Goal: Task Accomplishment & Management: Use online tool/utility

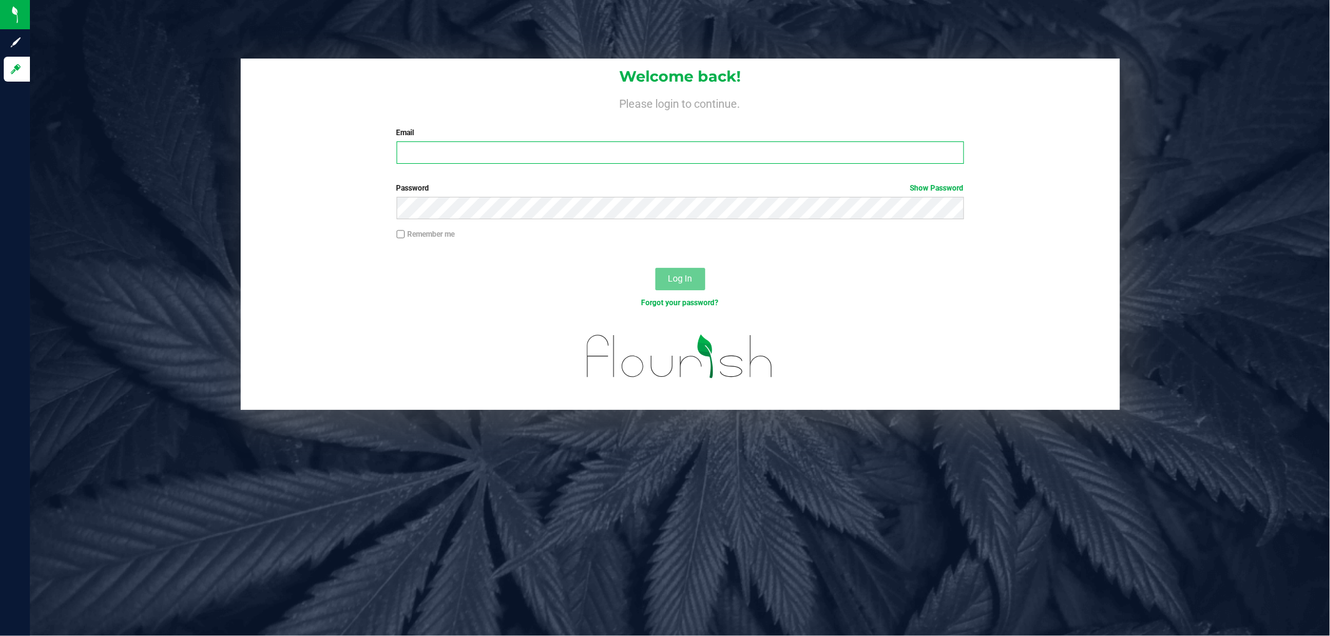
click at [480, 156] on input "Email" at bounding box center [679, 152] width 567 height 22
type input "[EMAIL_ADDRESS][DOMAIN_NAME]"
click at [655, 268] on button "Log In" at bounding box center [680, 279] width 50 height 22
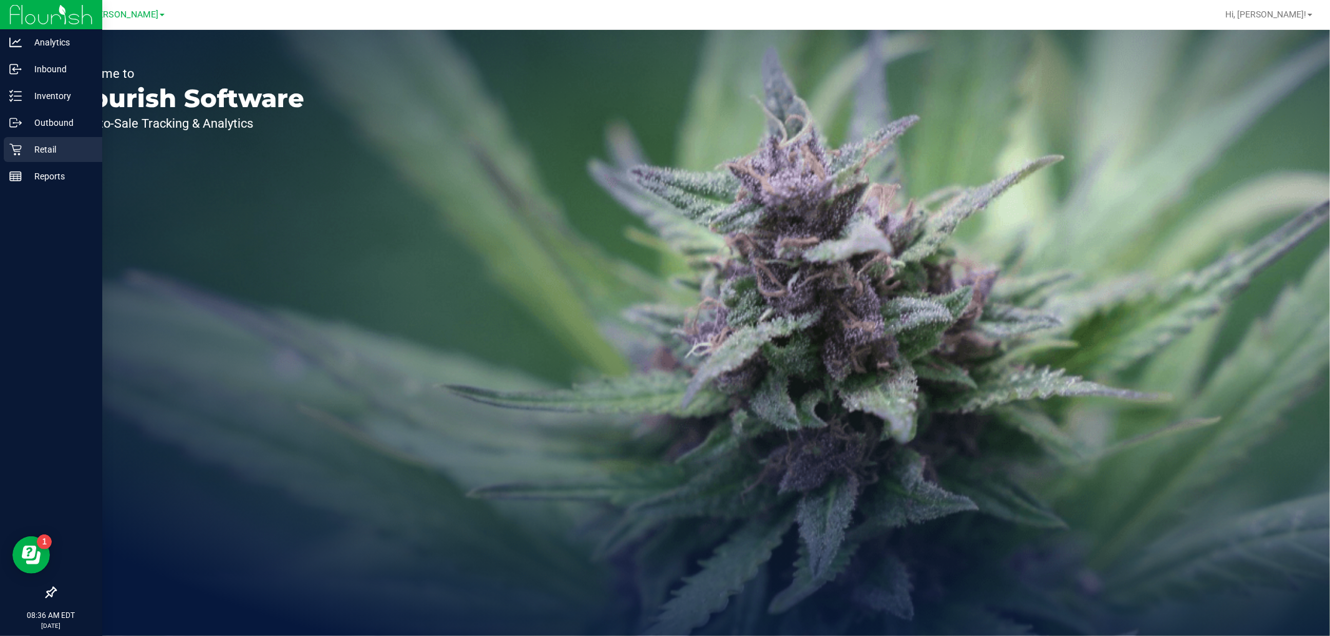
click at [26, 148] on p "Retail" at bounding box center [59, 149] width 75 height 15
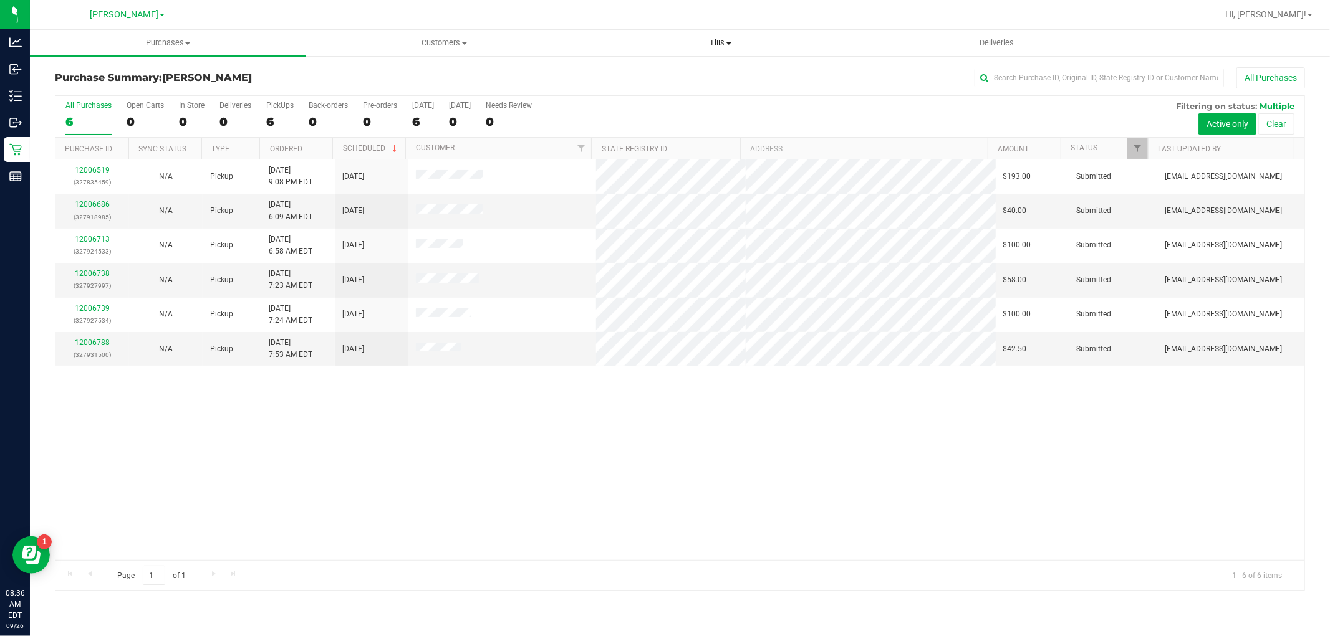
click at [721, 45] on span "Tills" at bounding box center [720, 42] width 275 height 11
click at [667, 72] on li "Manage tills" at bounding box center [720, 75] width 276 height 15
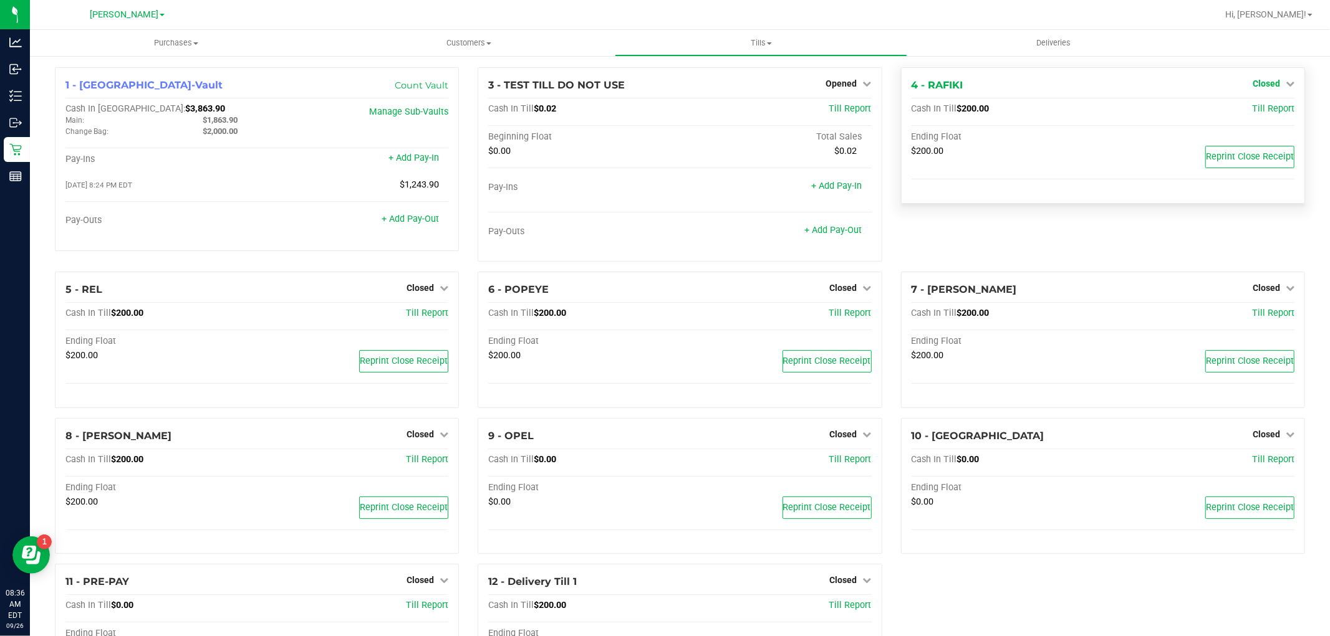
click at [1267, 80] on span "Closed" at bounding box center [1265, 84] width 27 height 10
click at [1249, 110] on link "Open Till" at bounding box center [1265, 110] width 33 height 10
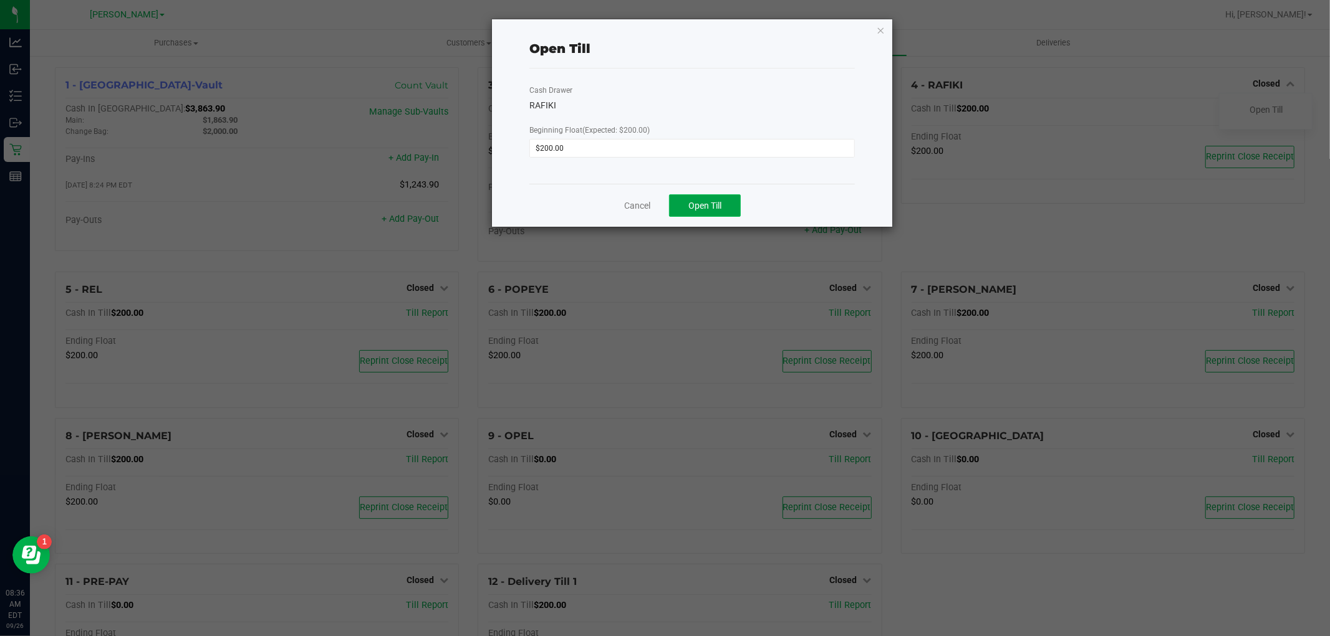
click at [721, 203] on span "Open Till" at bounding box center [704, 206] width 33 height 10
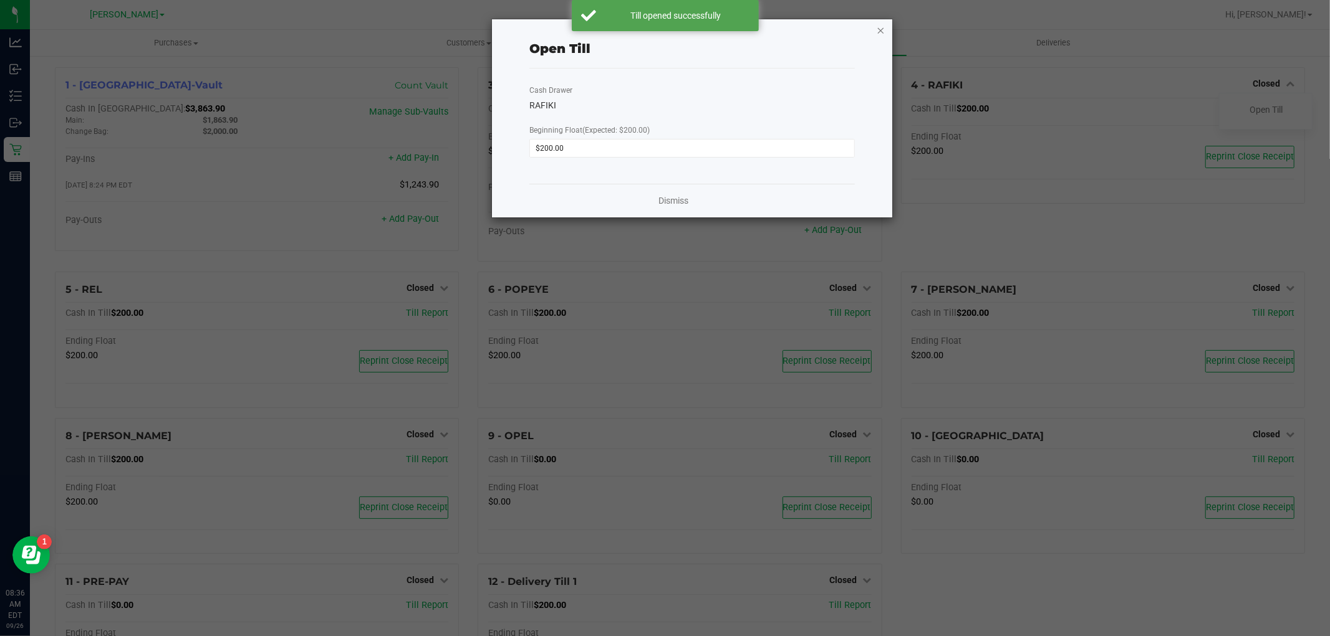
click at [881, 34] on icon "button" at bounding box center [880, 29] width 9 height 15
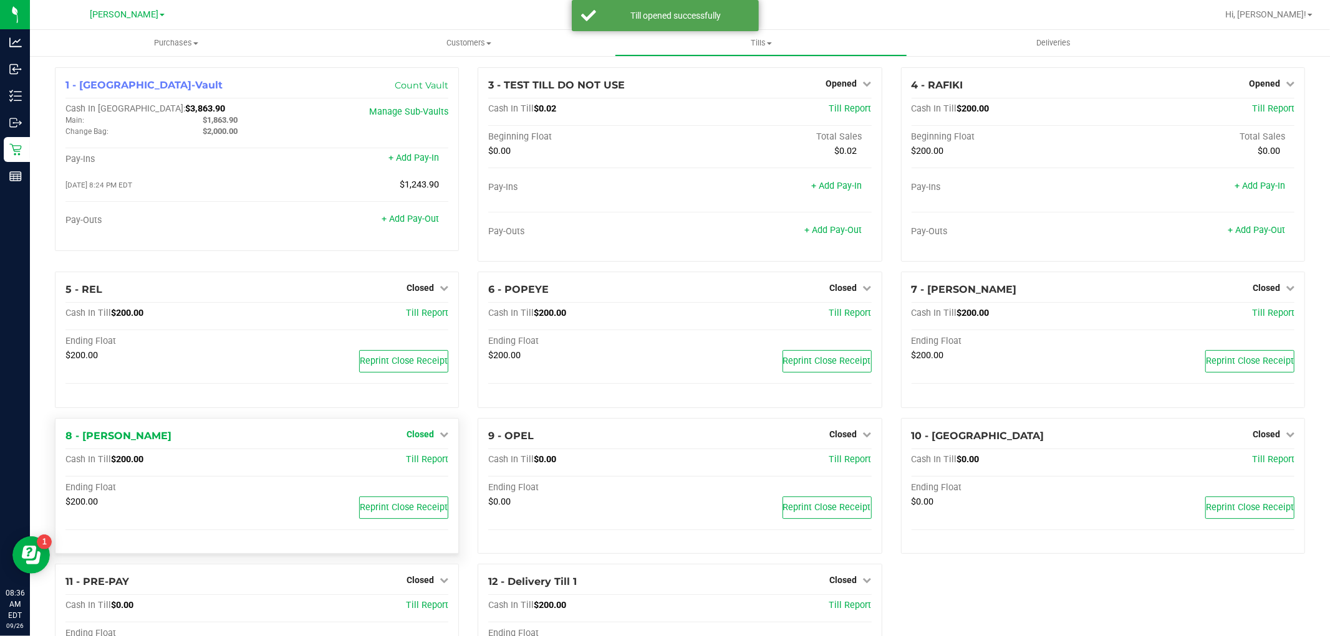
click at [421, 433] on span "Closed" at bounding box center [419, 434] width 27 height 10
click at [408, 461] on link "Open Till" at bounding box center [419, 460] width 33 height 10
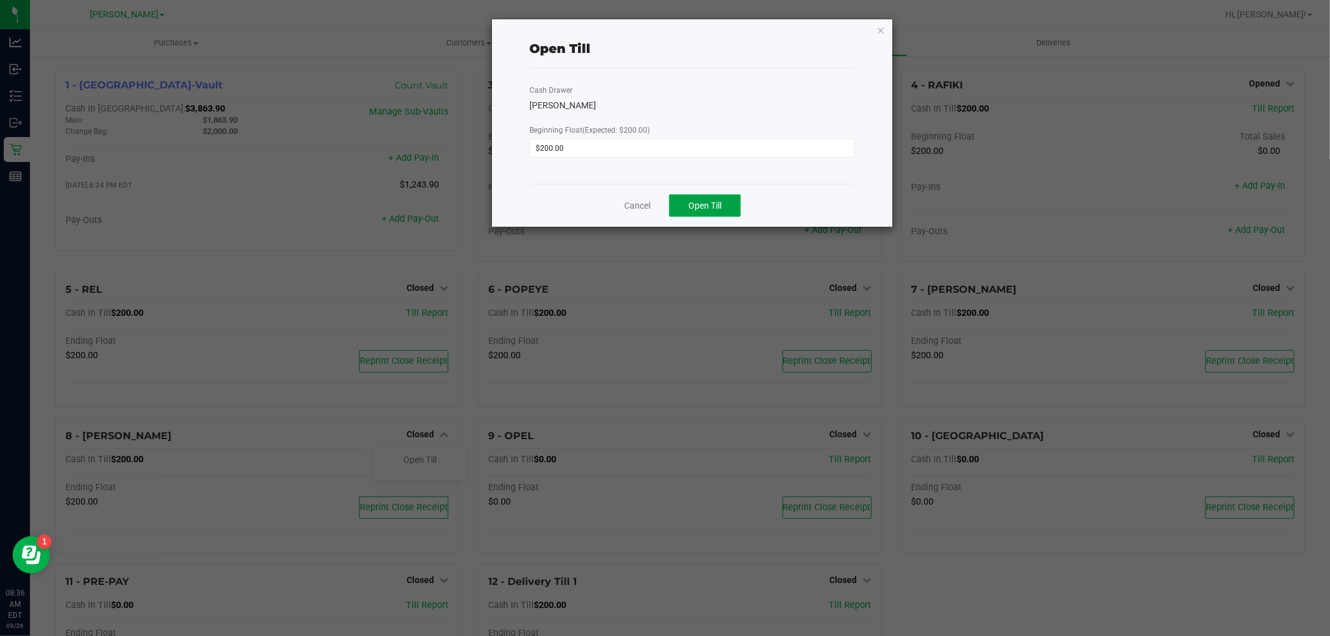
click at [721, 198] on button "Open Till" at bounding box center [705, 205] width 72 height 22
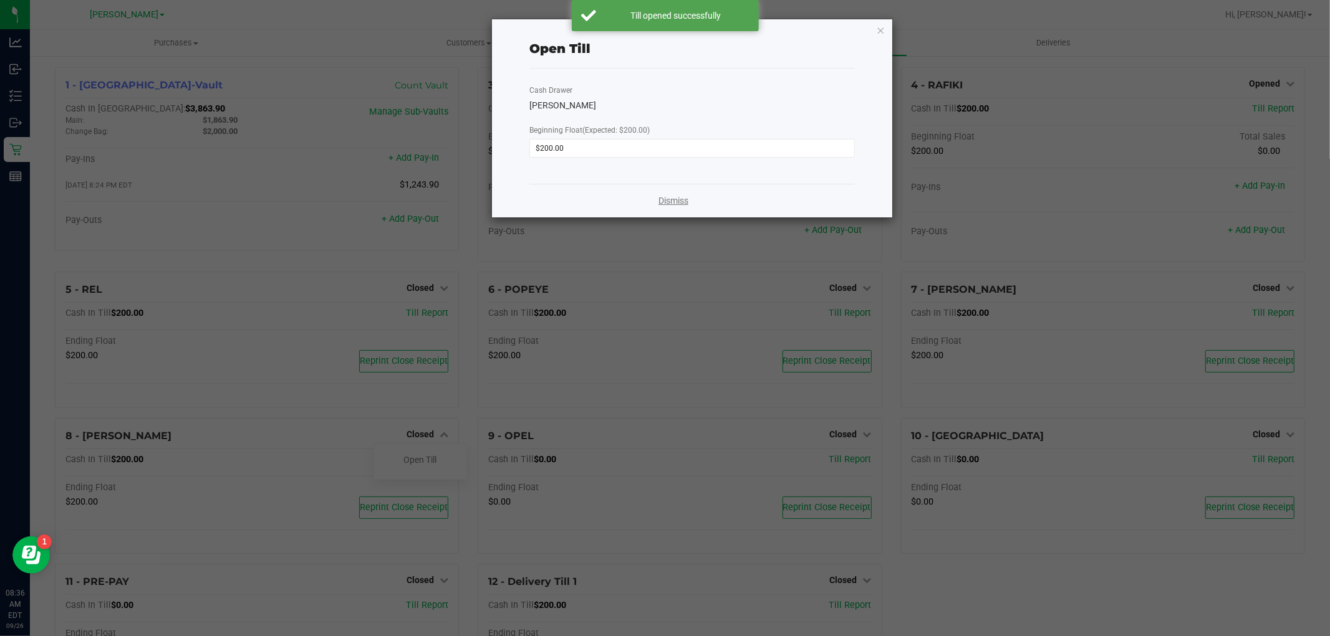
click at [675, 203] on link "Dismiss" at bounding box center [673, 200] width 30 height 13
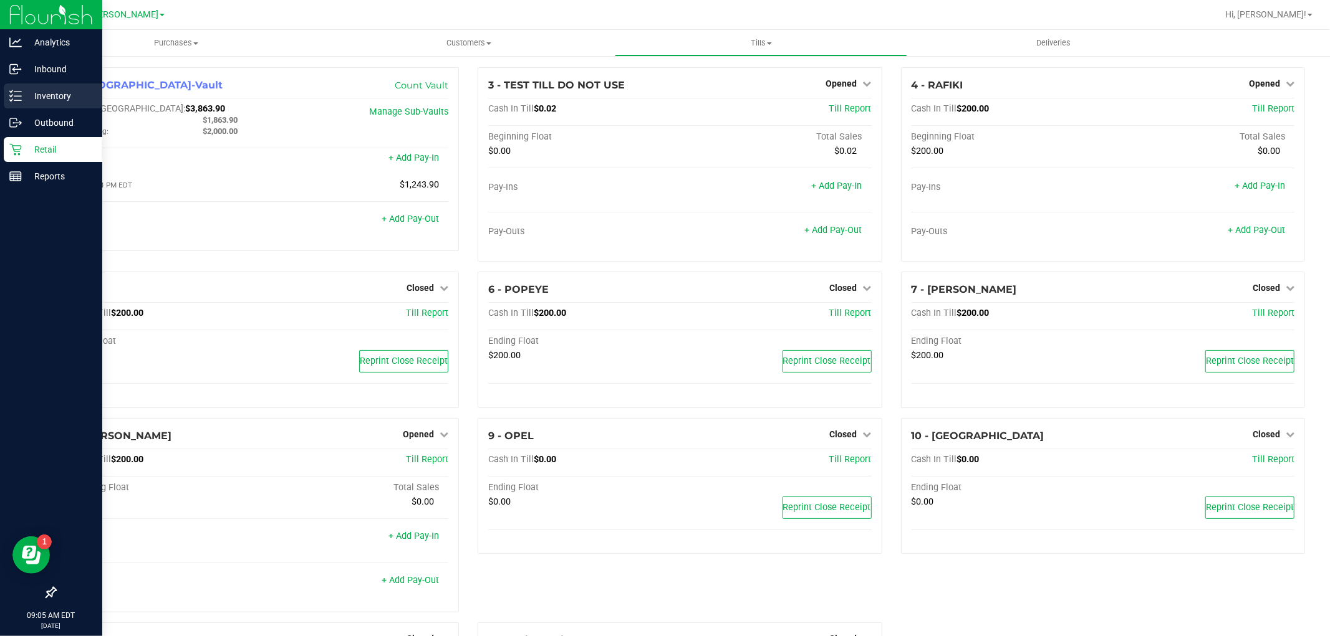
click at [26, 93] on p "Inventory" at bounding box center [59, 96] width 75 height 15
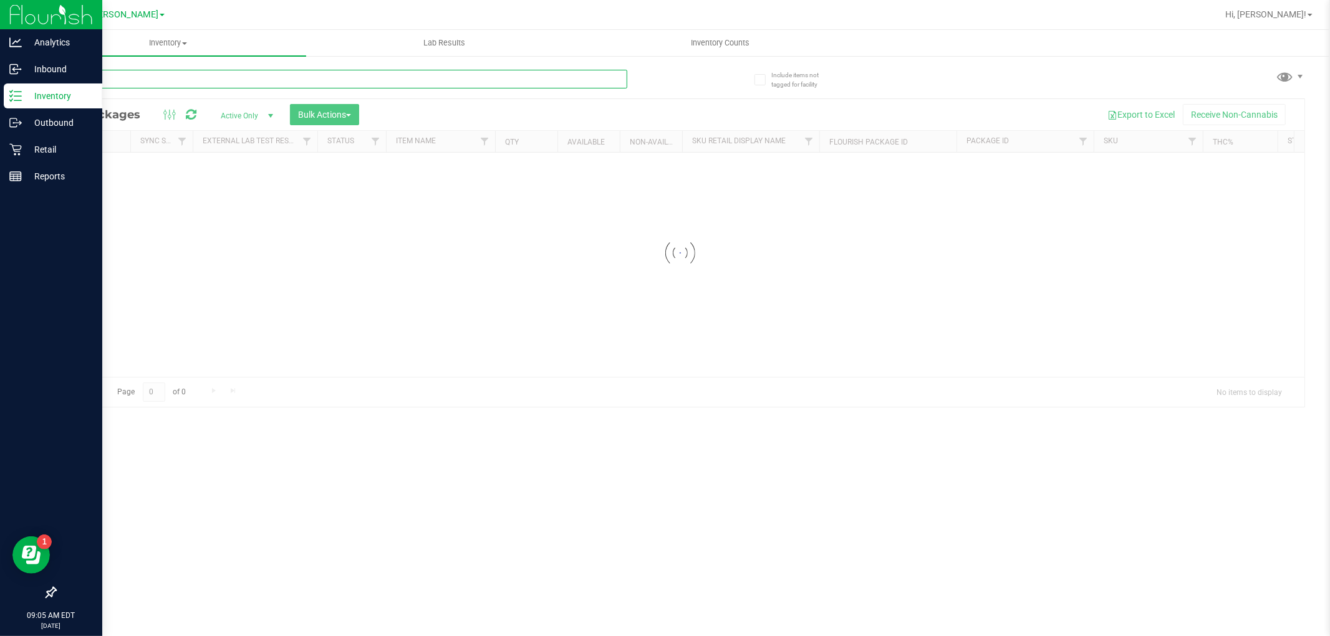
click at [297, 70] on input "text" at bounding box center [341, 79] width 572 height 19
type input "8532258258908338"
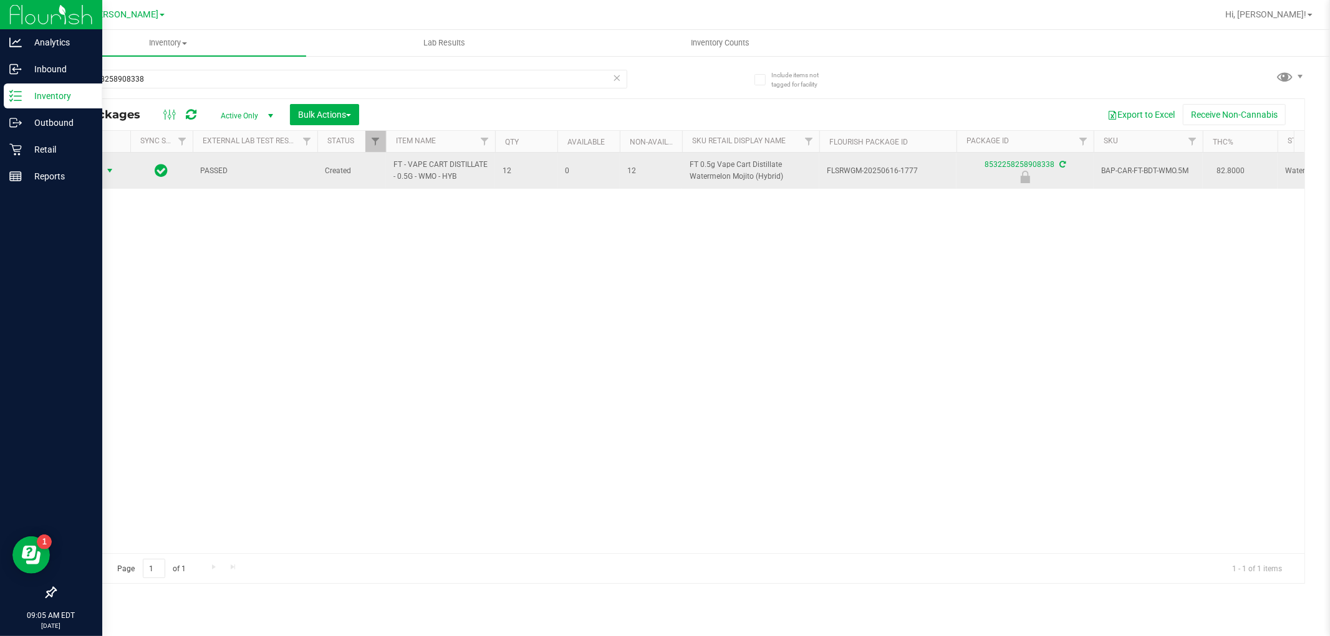
click at [103, 178] on span "select" at bounding box center [110, 170] width 16 height 17
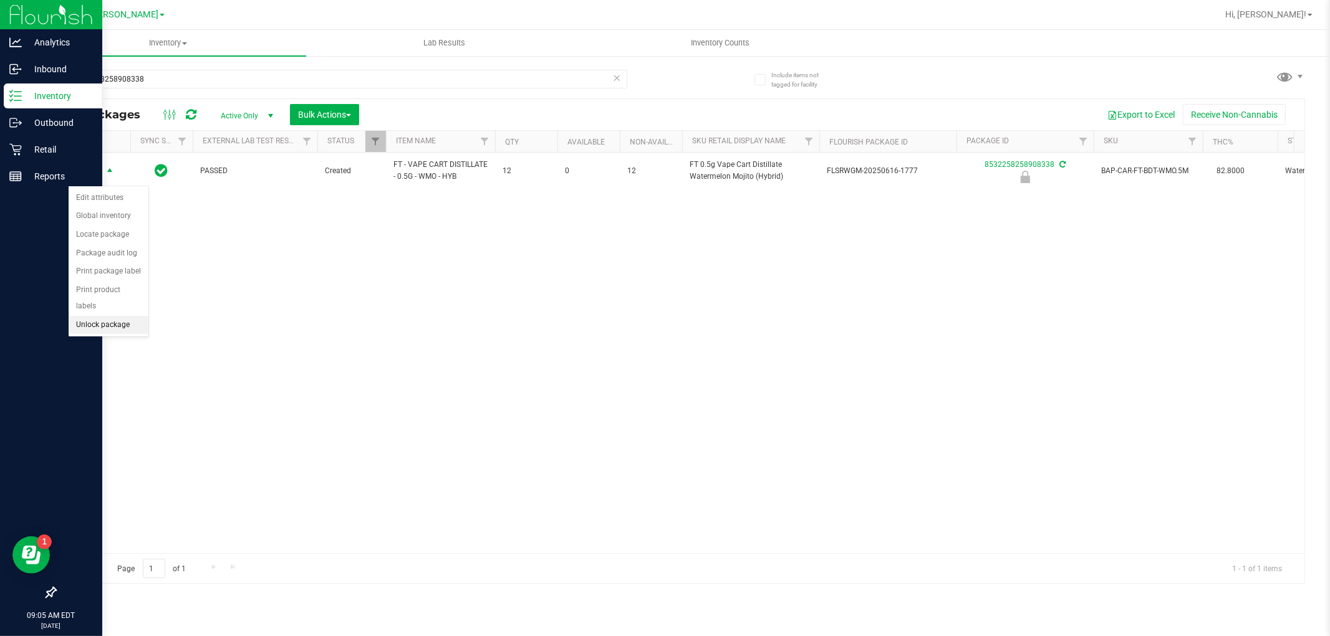
click at [110, 332] on li "Unlock package" at bounding box center [109, 325] width 80 height 19
